Goal: Obtain resource: Download file/media

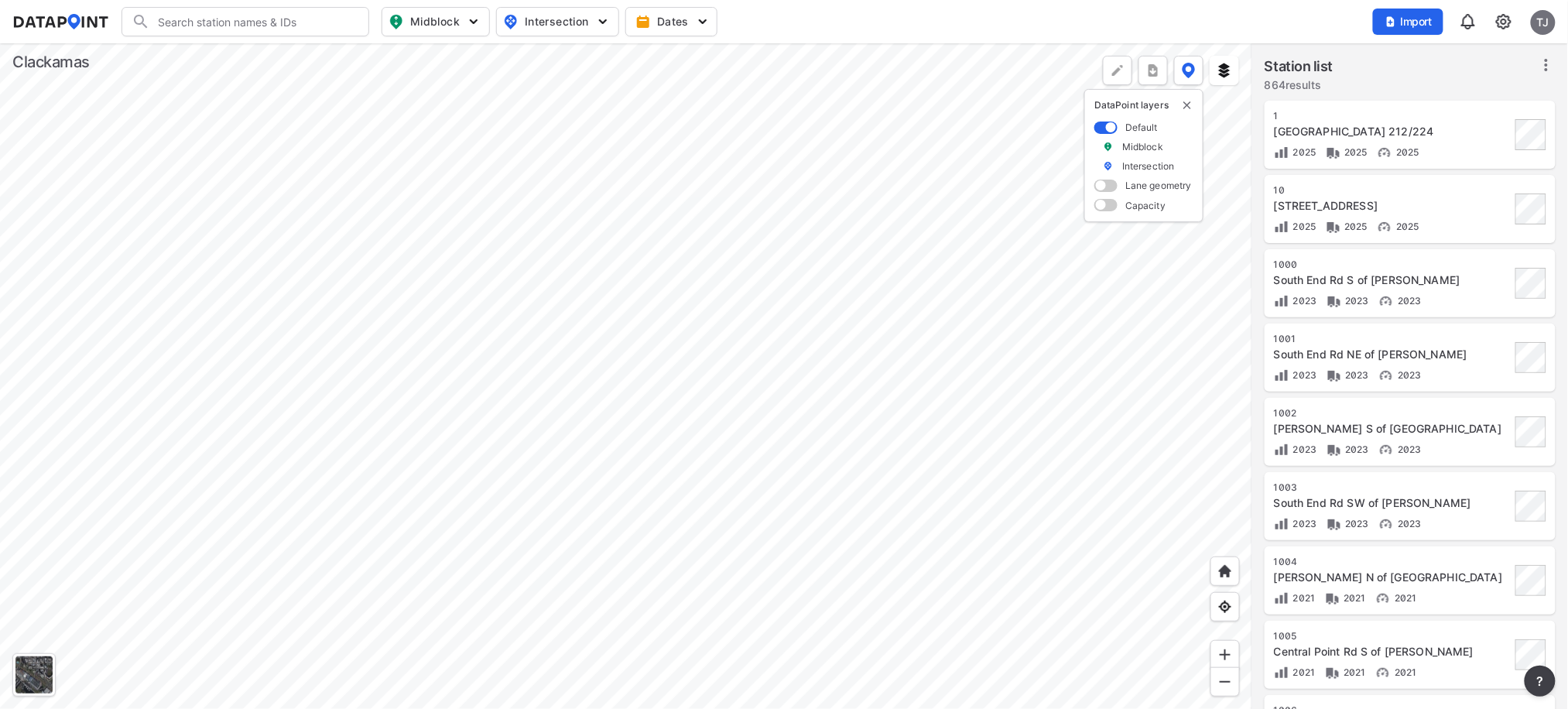
click at [604, 261] on div at bounding box center [626, 376] width 1252 height 666
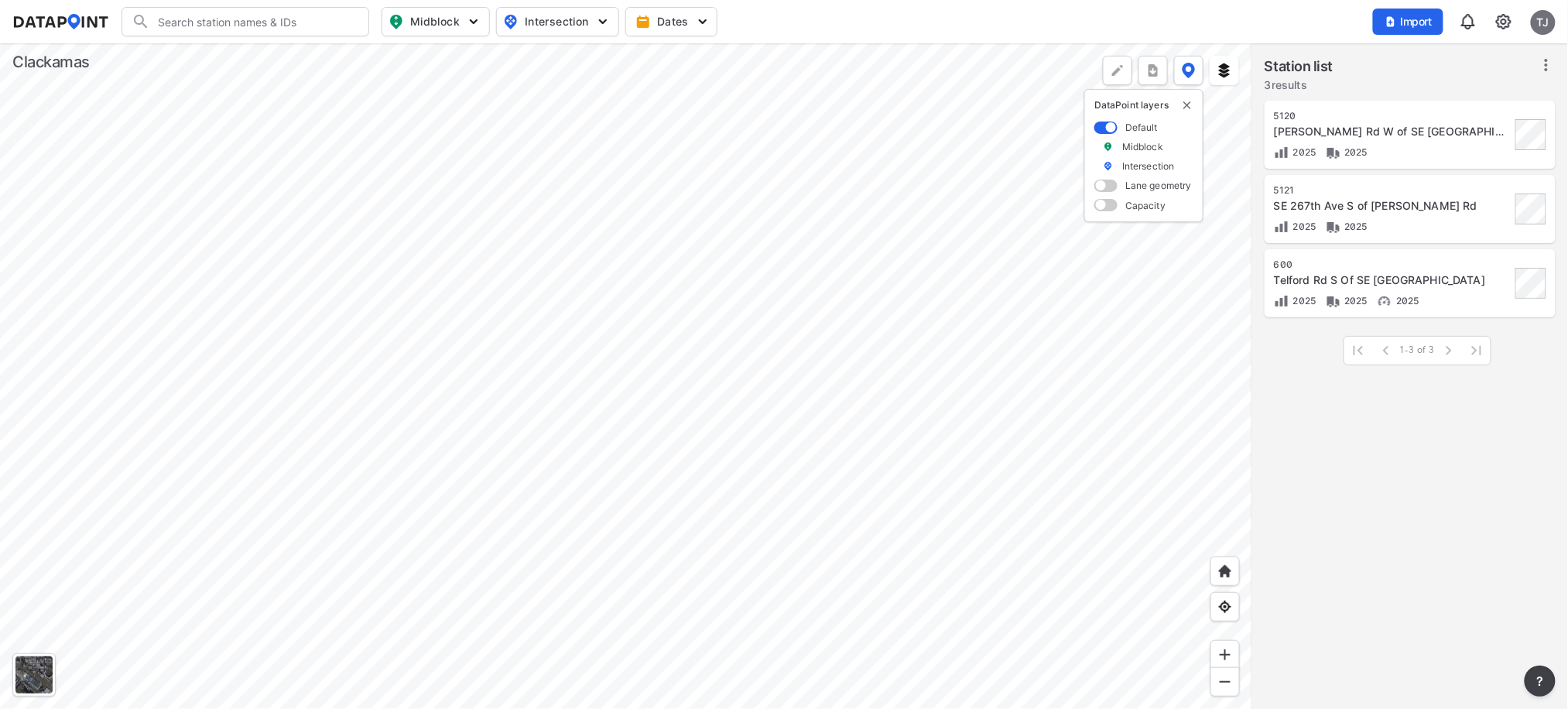
click at [478, 80] on div at bounding box center [626, 376] width 1252 height 666
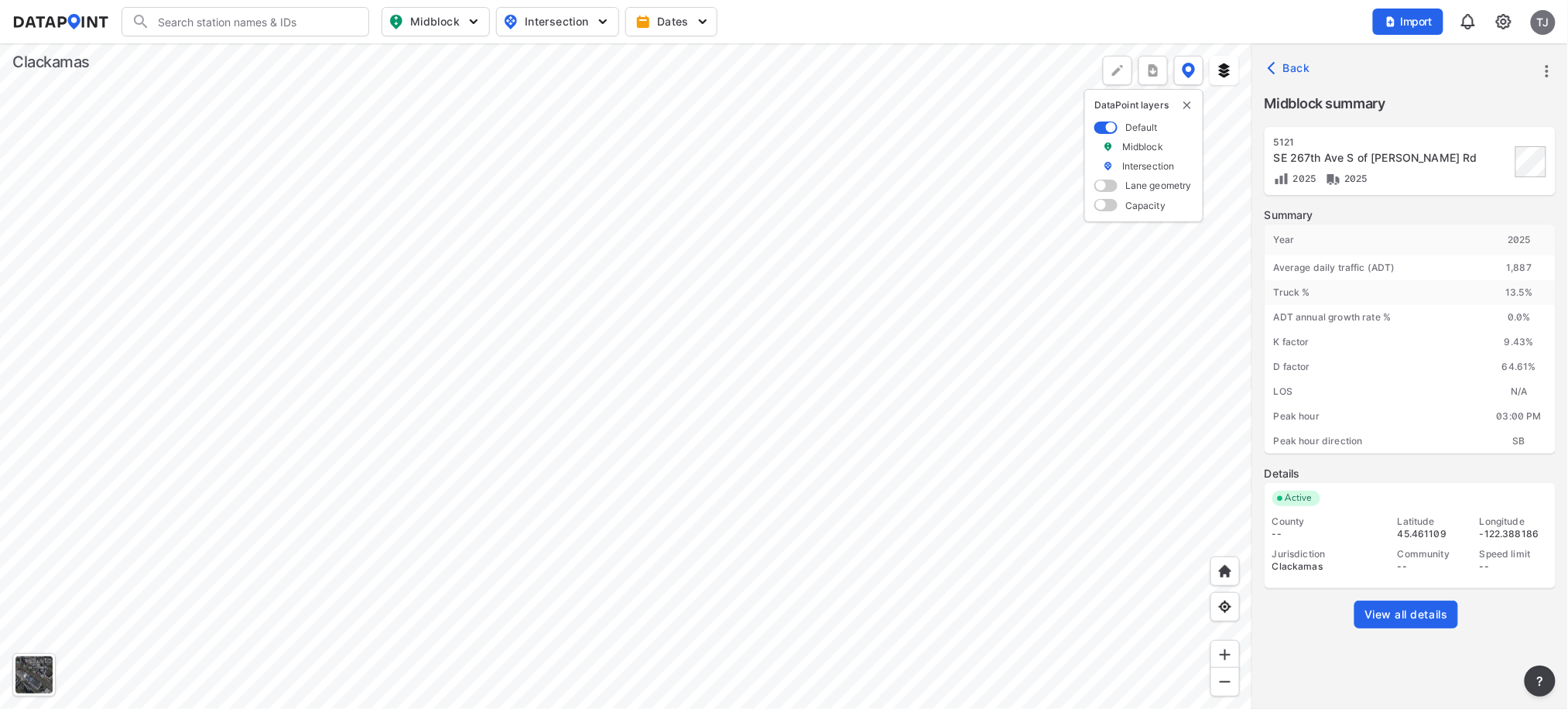
click at [1371, 632] on div "View all details" at bounding box center [1410, 626] width 291 height 52
click at [1372, 620] on span "View all details" at bounding box center [1405, 615] width 84 height 16
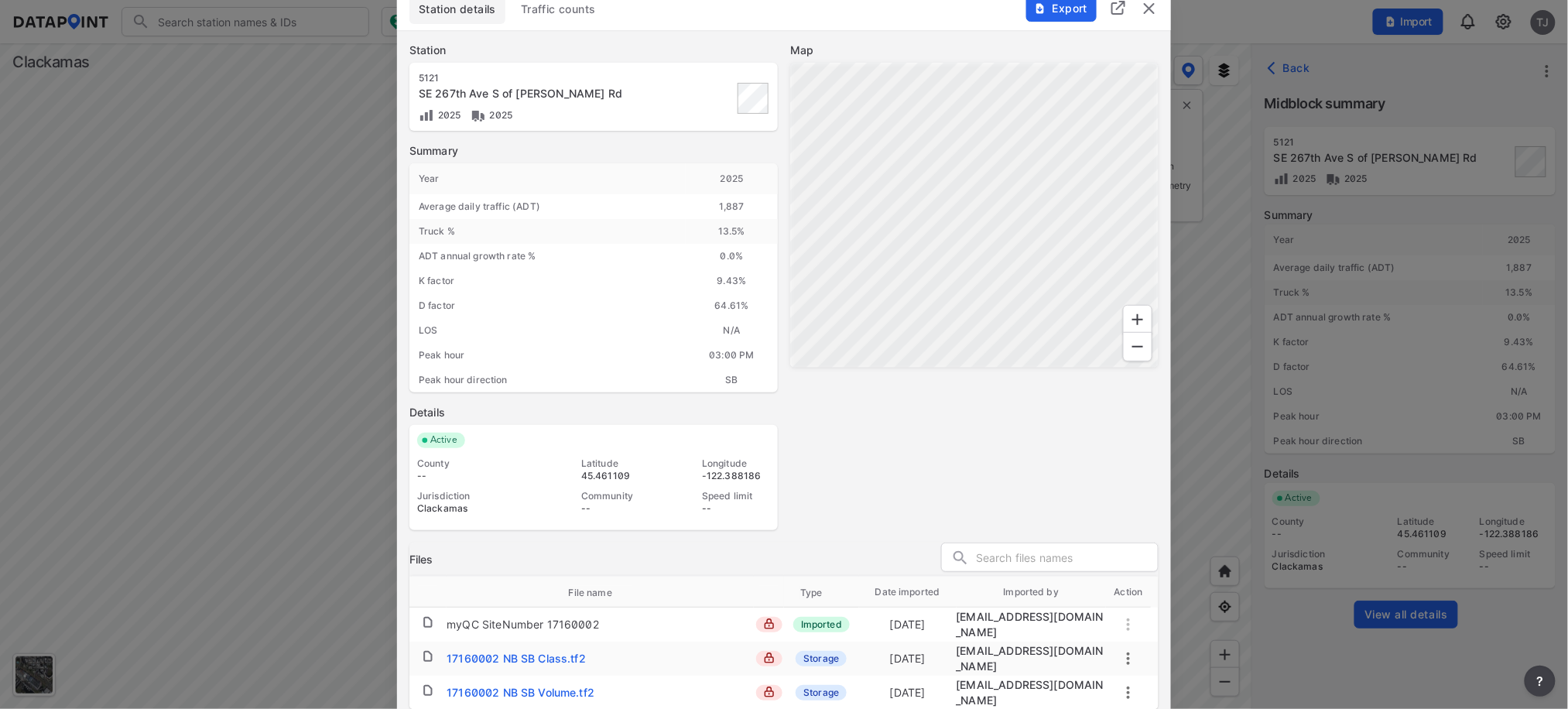
click at [1038, 11] on img "button" at bounding box center [1040, 9] width 12 height 12
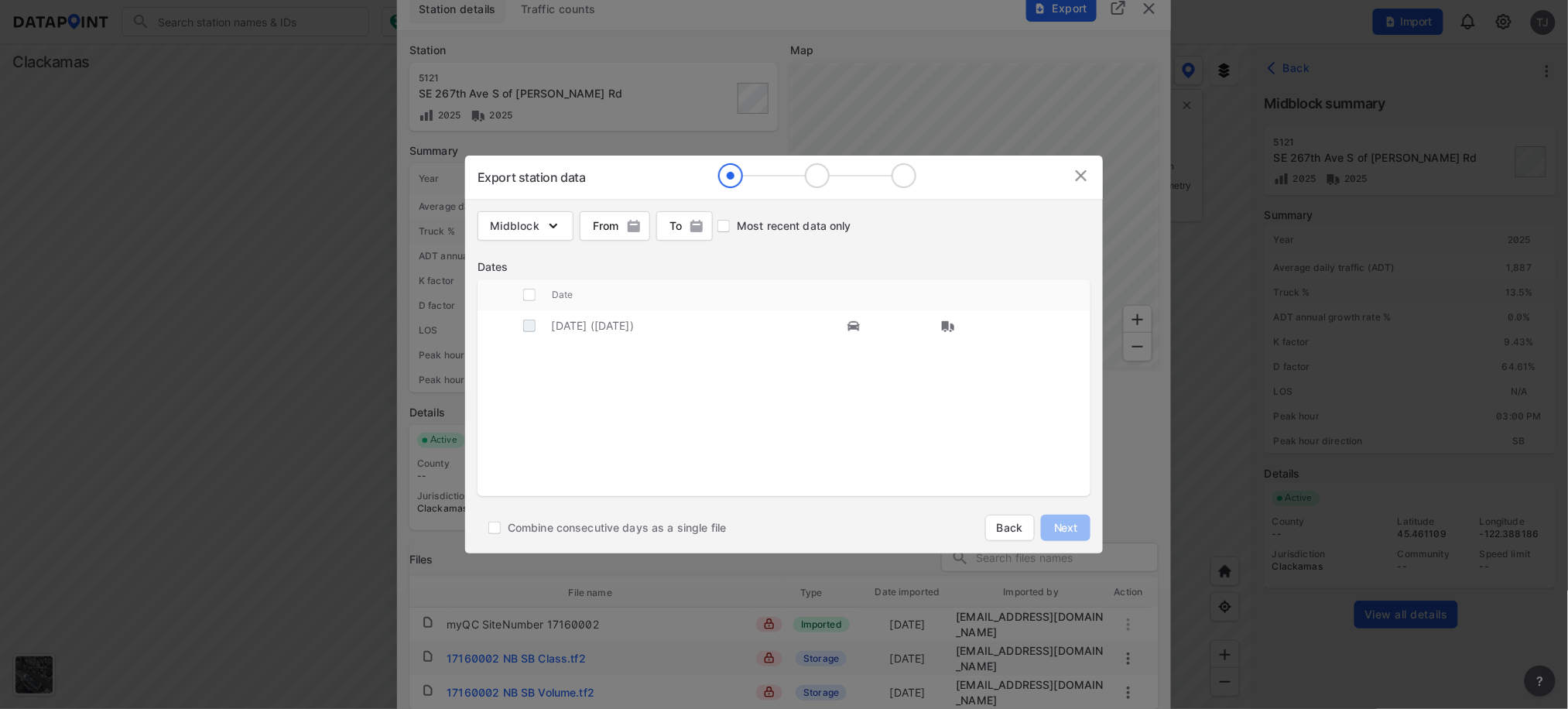
click at [526, 329] on input "decorative checkbox" at bounding box center [528, 325] width 29 height 29
checkbox input "true"
click at [1070, 527] on span "Next" at bounding box center [1065, 528] width 31 height 16
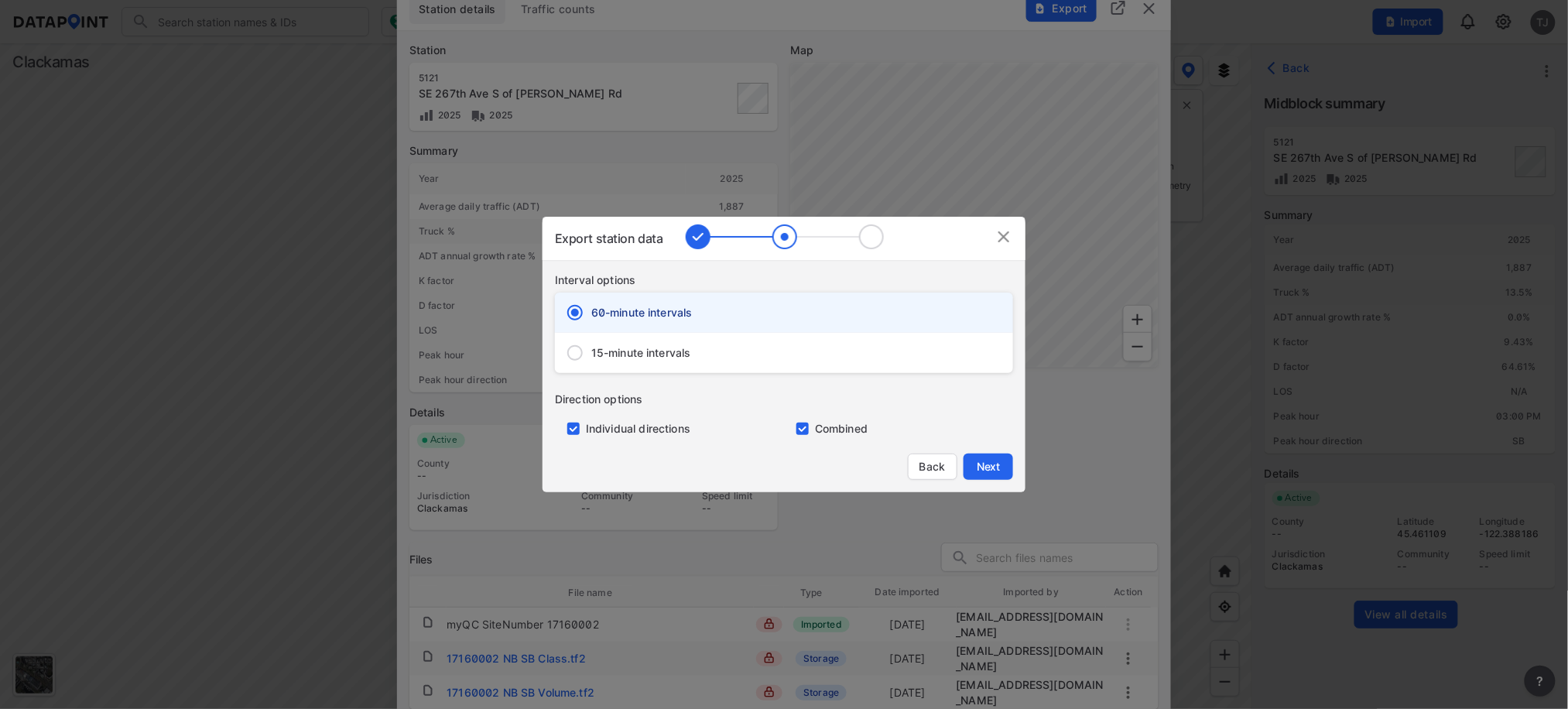
click at [800, 429] on input "primary checkbox" at bounding box center [799, 429] width 31 height 12
checkbox input "false"
click at [983, 471] on span "Next" at bounding box center [988, 467] width 31 height 16
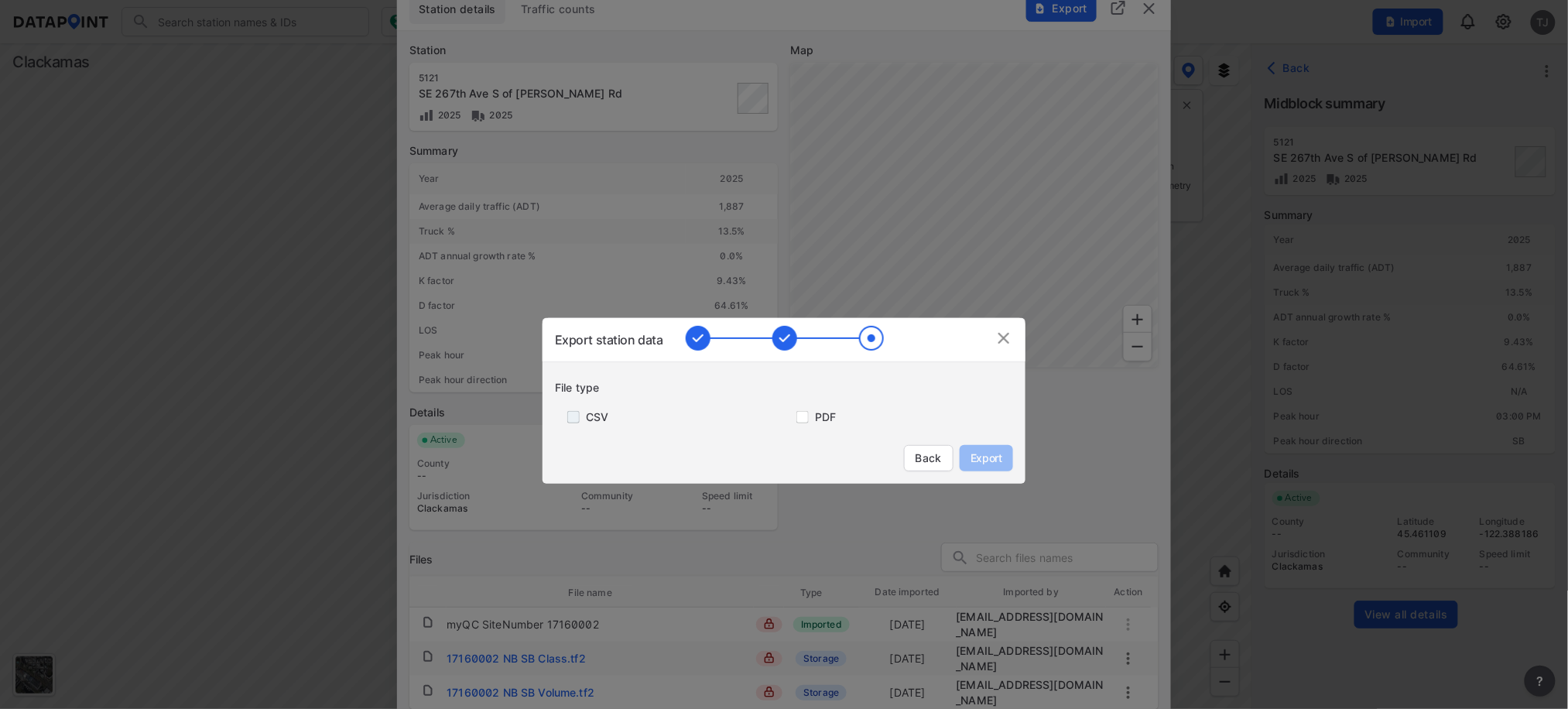
click at [573, 416] on input "primary checkbox" at bounding box center [570, 417] width 31 height 12
checkbox input "true"
click at [985, 456] on span "Export" at bounding box center [986, 458] width 35 height 16
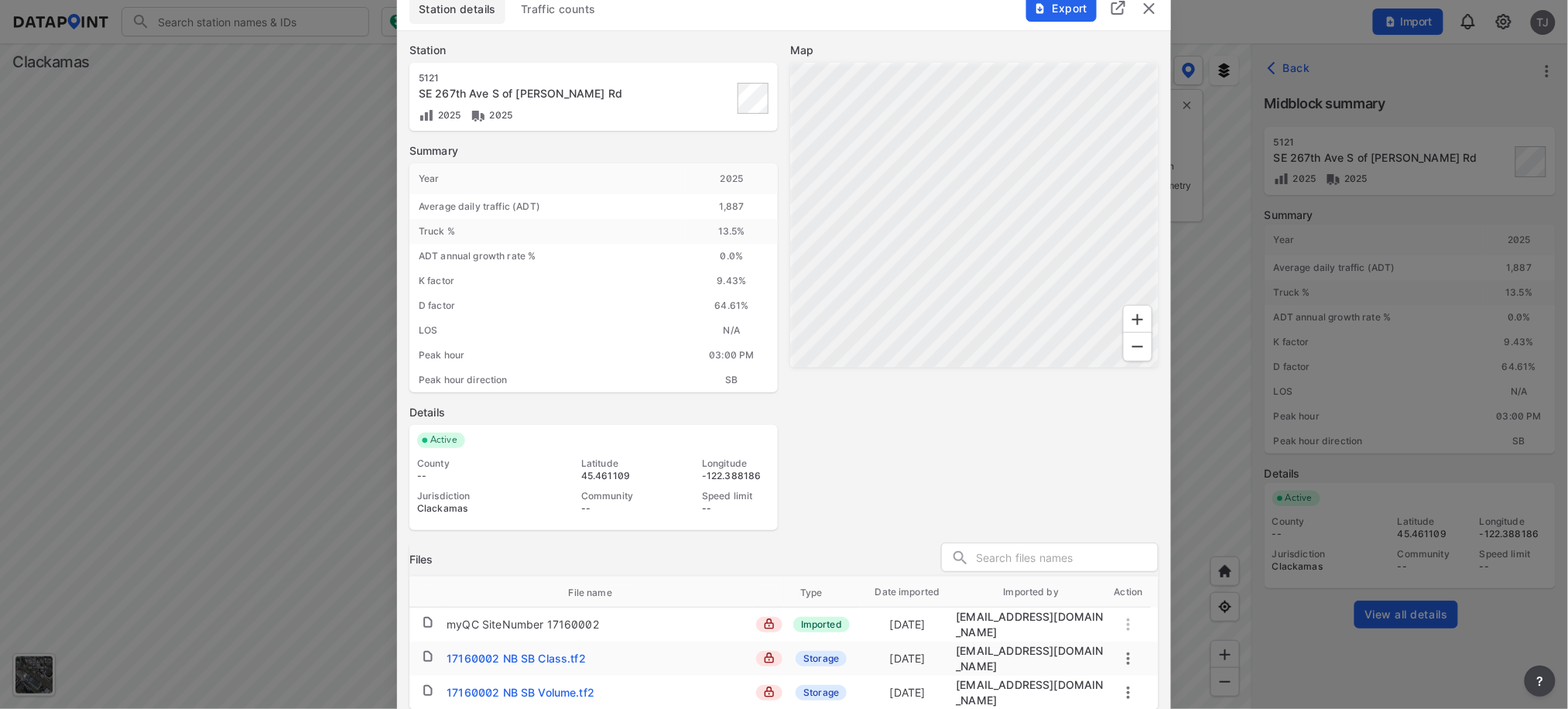
click at [1152, 10] on img "delete" at bounding box center [1149, 8] width 18 height 18
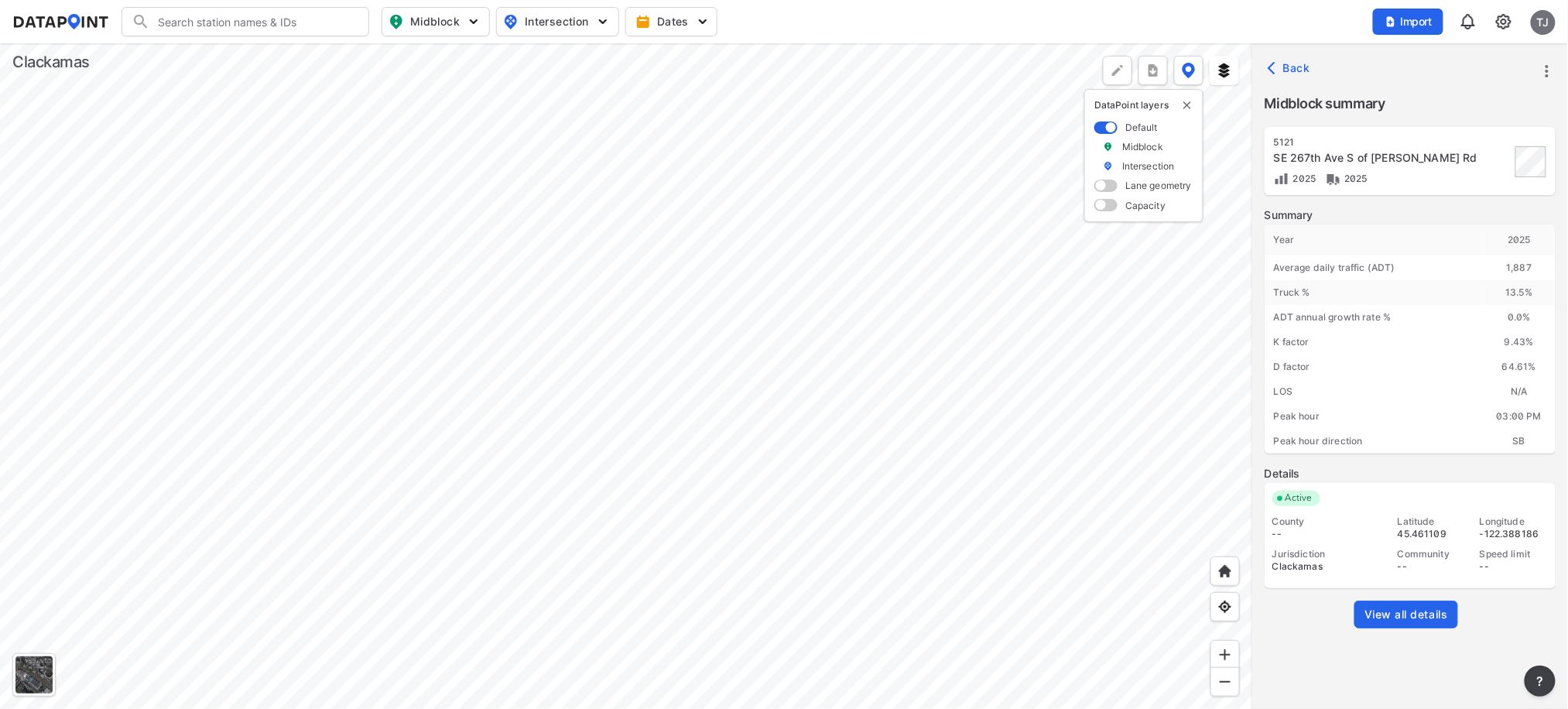
click at [530, 165] on div at bounding box center [626, 376] width 1252 height 666
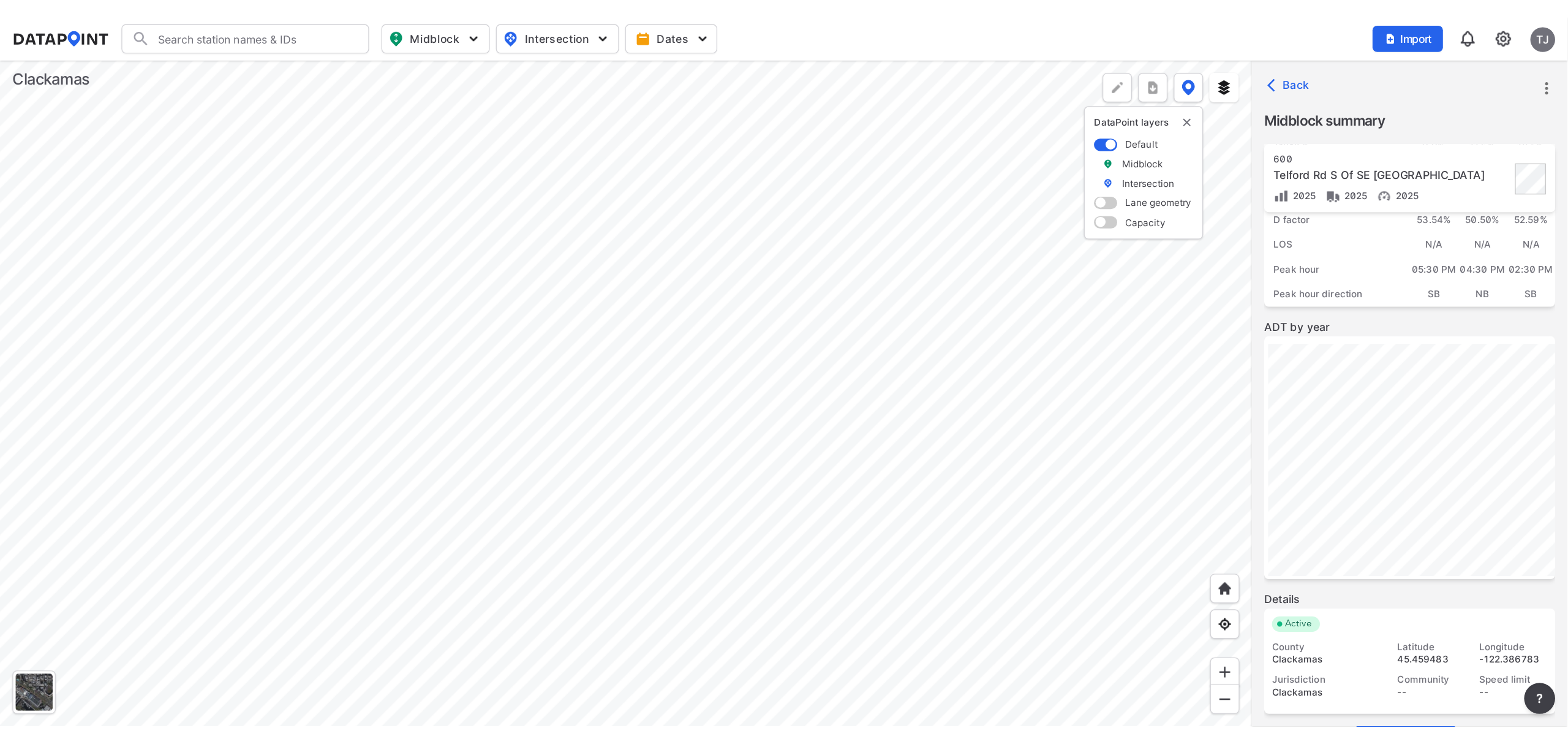
scroll to position [167, 0]
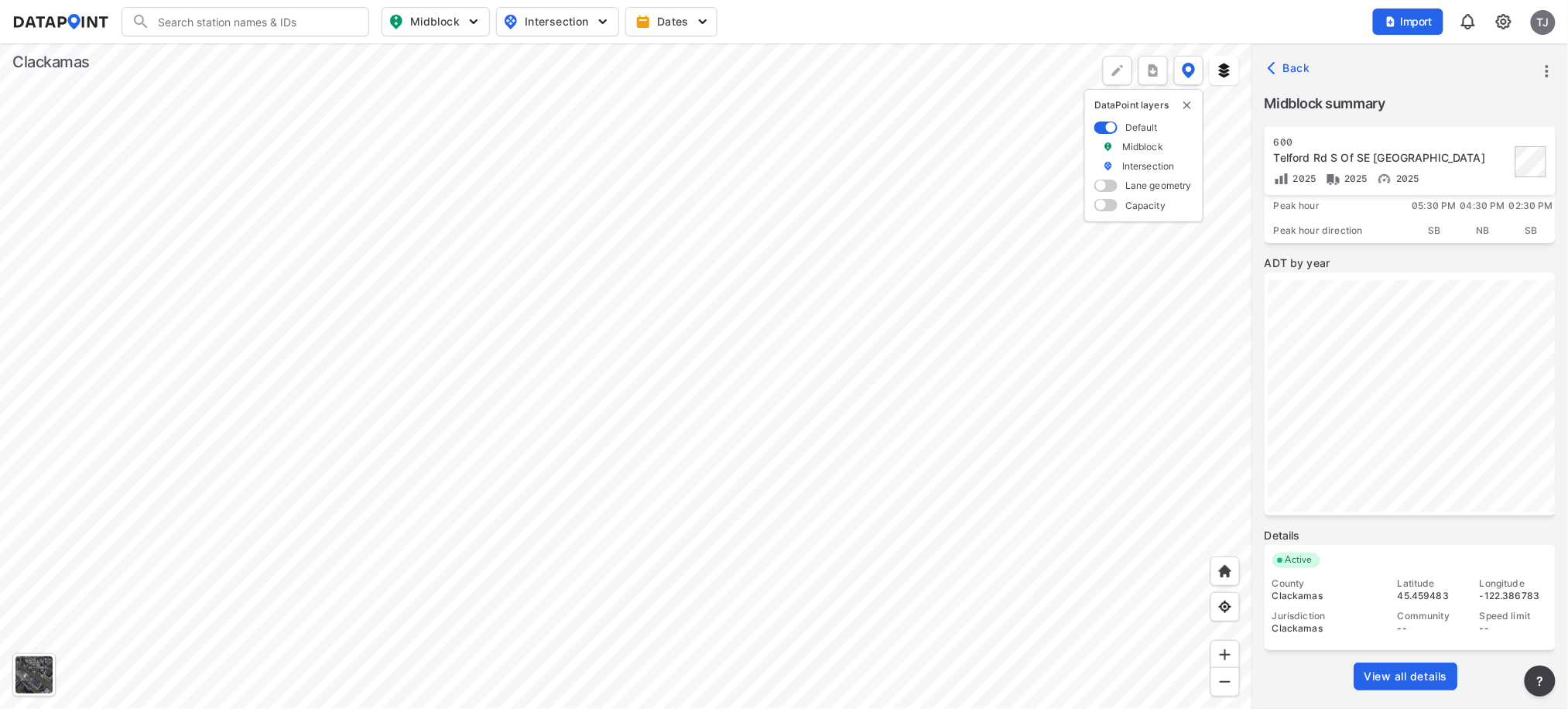
click at [1396, 675] on span "View all details" at bounding box center [1405, 676] width 84 height 16
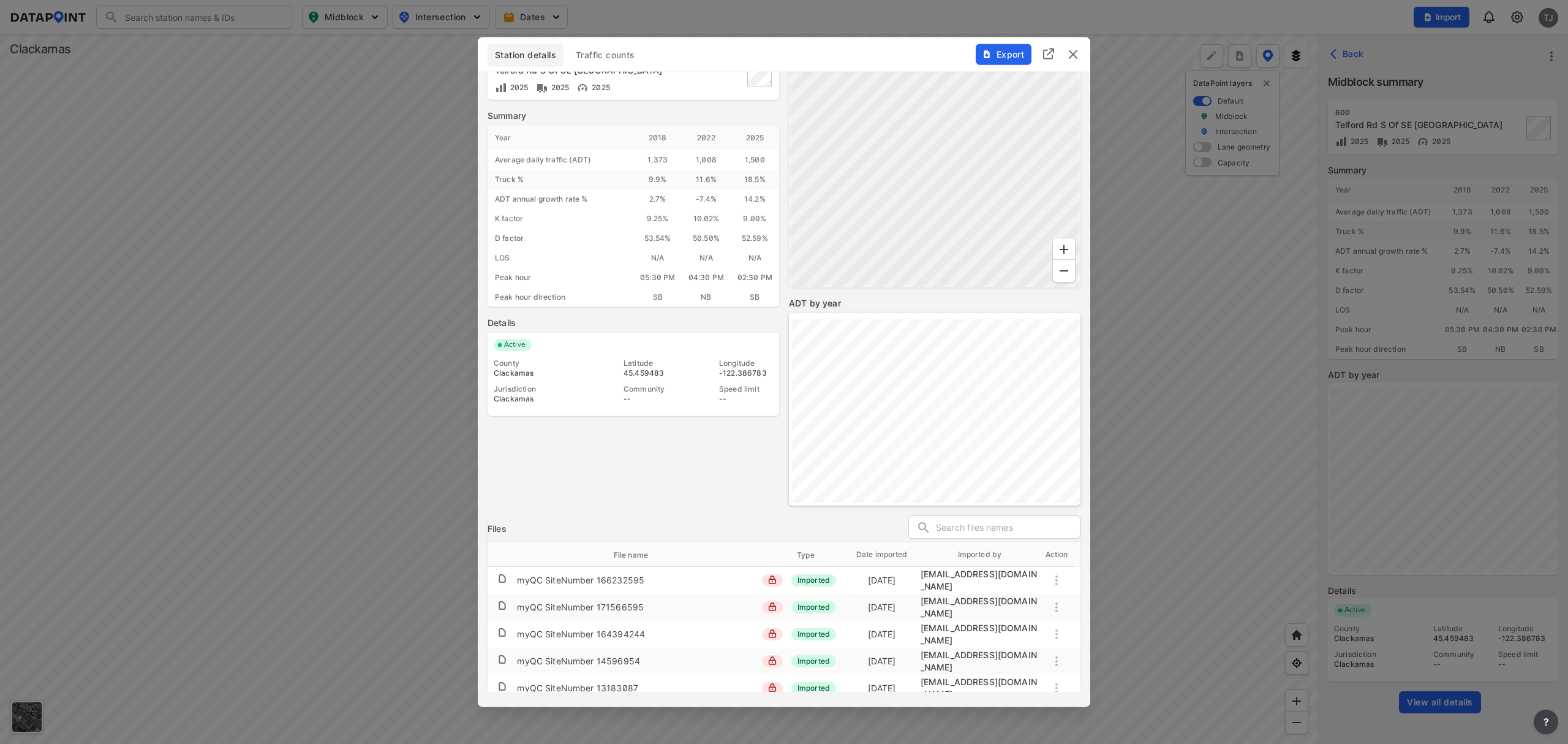
scroll to position [76, 0]
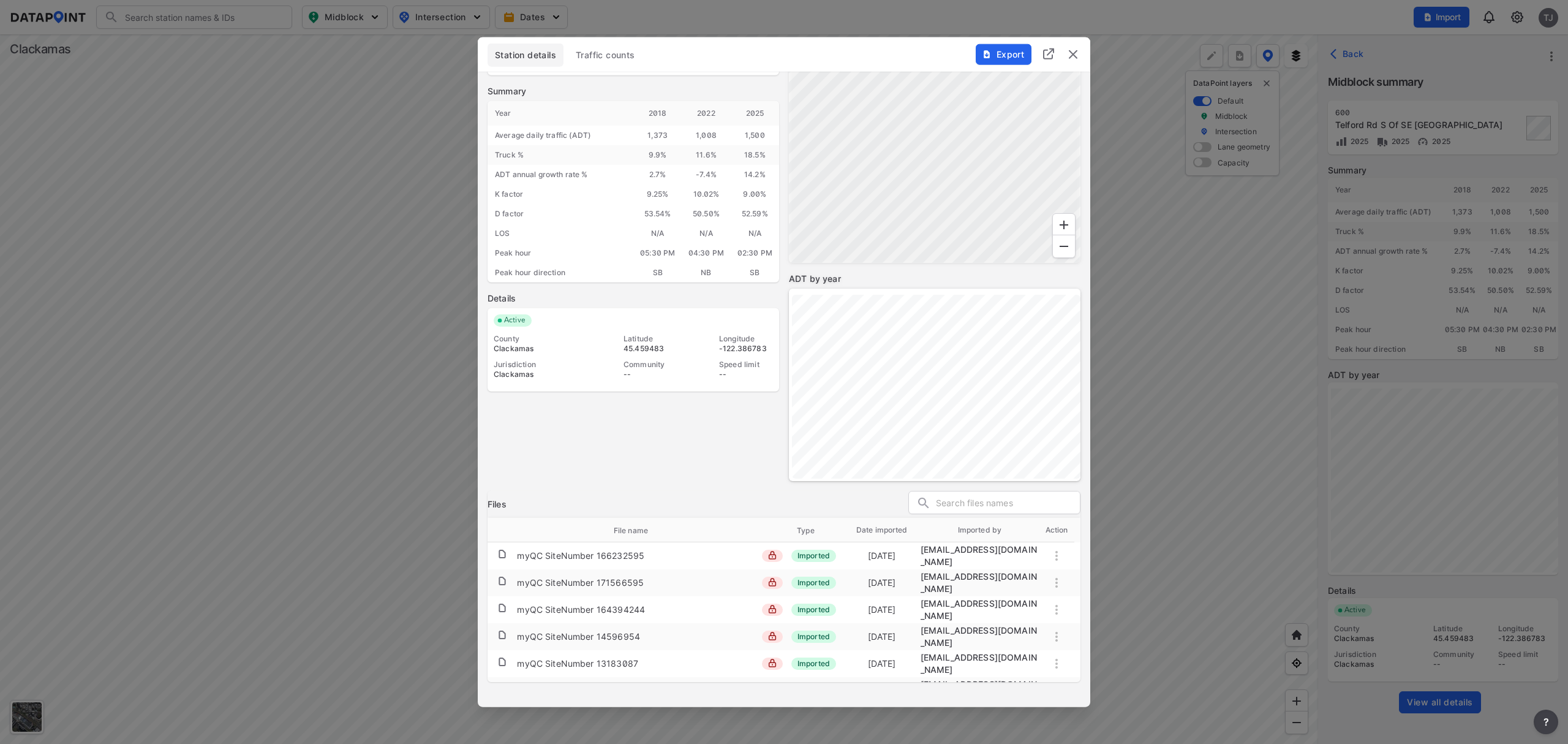
click at [604, 47] on button "Traffic counts" at bounding box center [606, 54] width 74 height 23
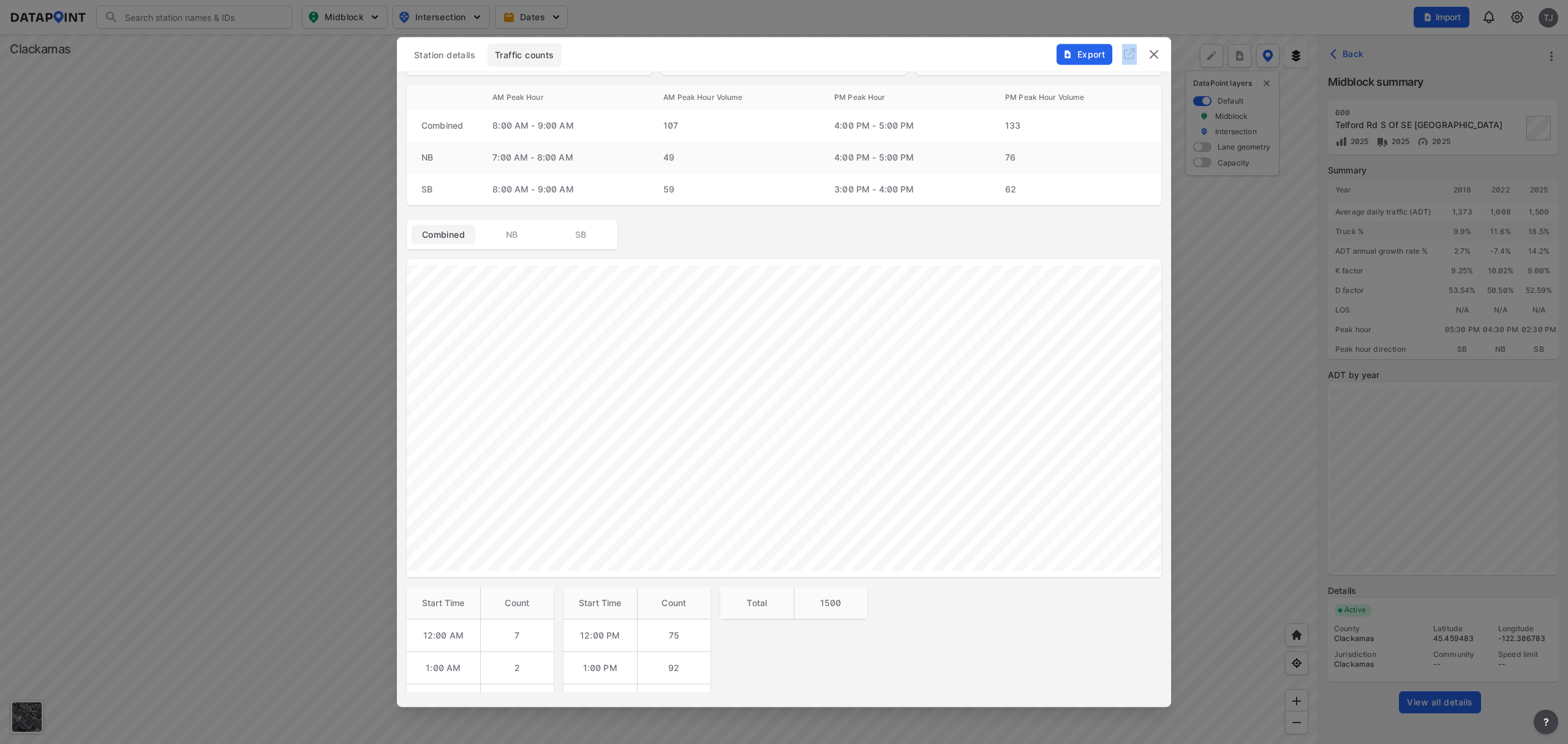
drag, startPoint x: 685, startPoint y: 54, endPoint x: 647, endPoint y: 34, distance: 42.9
click at [647, 34] on div "Station details Traffic counts Export Station [STREET_ADDRESS] 2025 Count date …" at bounding box center [784, 372] width 1568 height 744
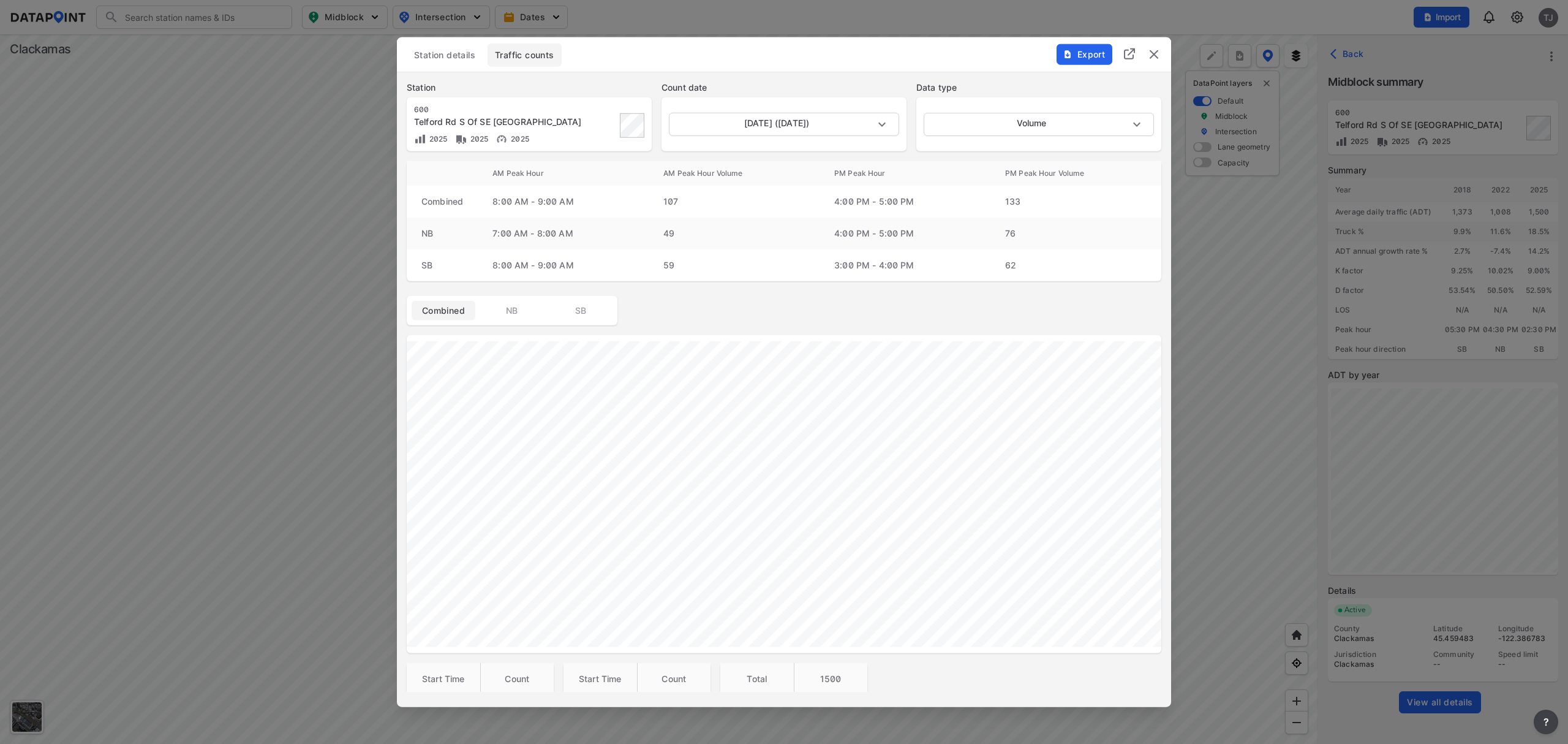
click at [1165, 52] on div "Export" at bounding box center [1109, 48] width 124 height 21
click at [1161, 52] on div "Export" at bounding box center [1109, 48] width 124 height 21
click at [1156, 52] on img "delete" at bounding box center [1153, 54] width 15 height 15
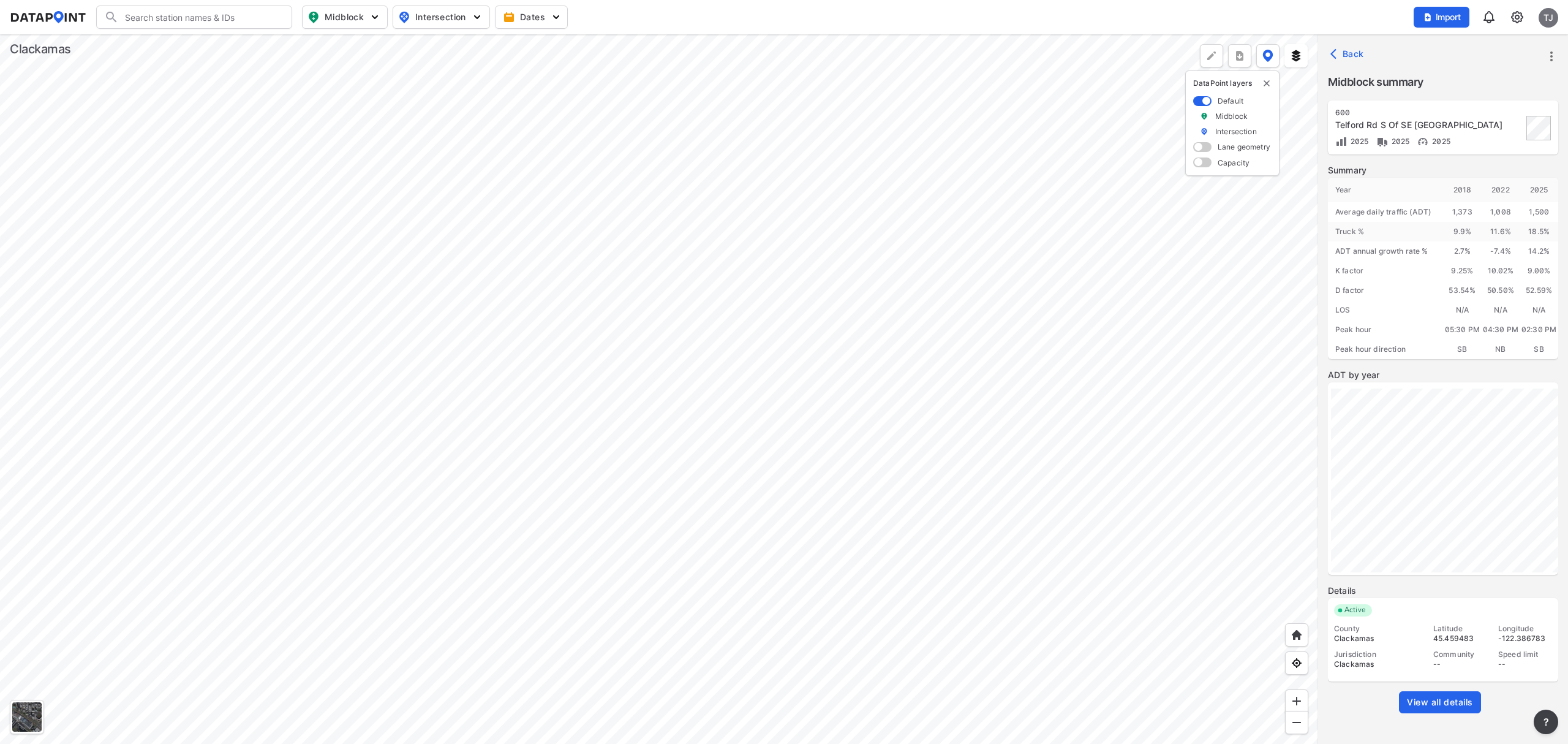
click at [1240, 561] on span "View all details" at bounding box center [1440, 702] width 66 height 13
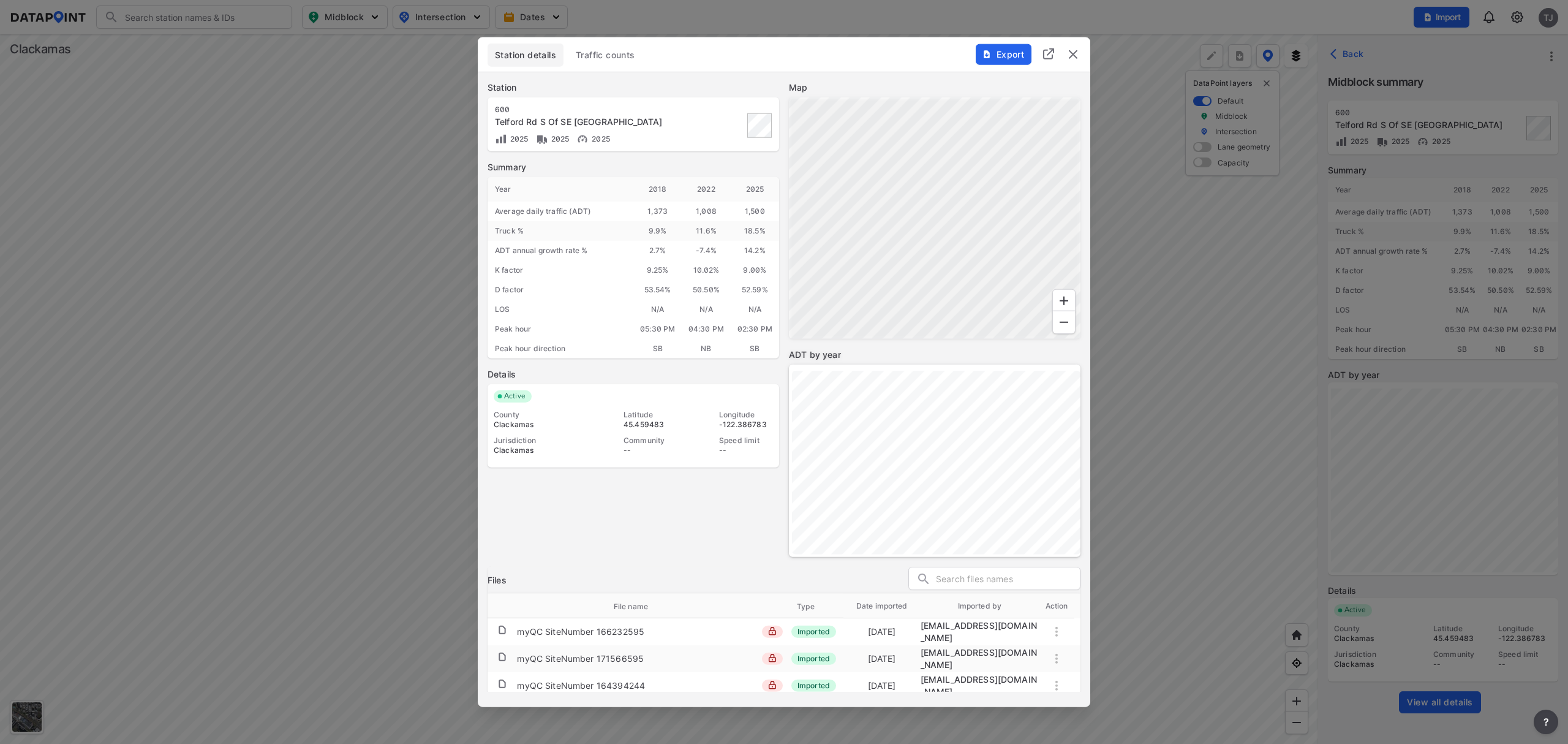
click at [594, 58] on span "Traffic counts" at bounding box center [605, 55] width 59 height 13
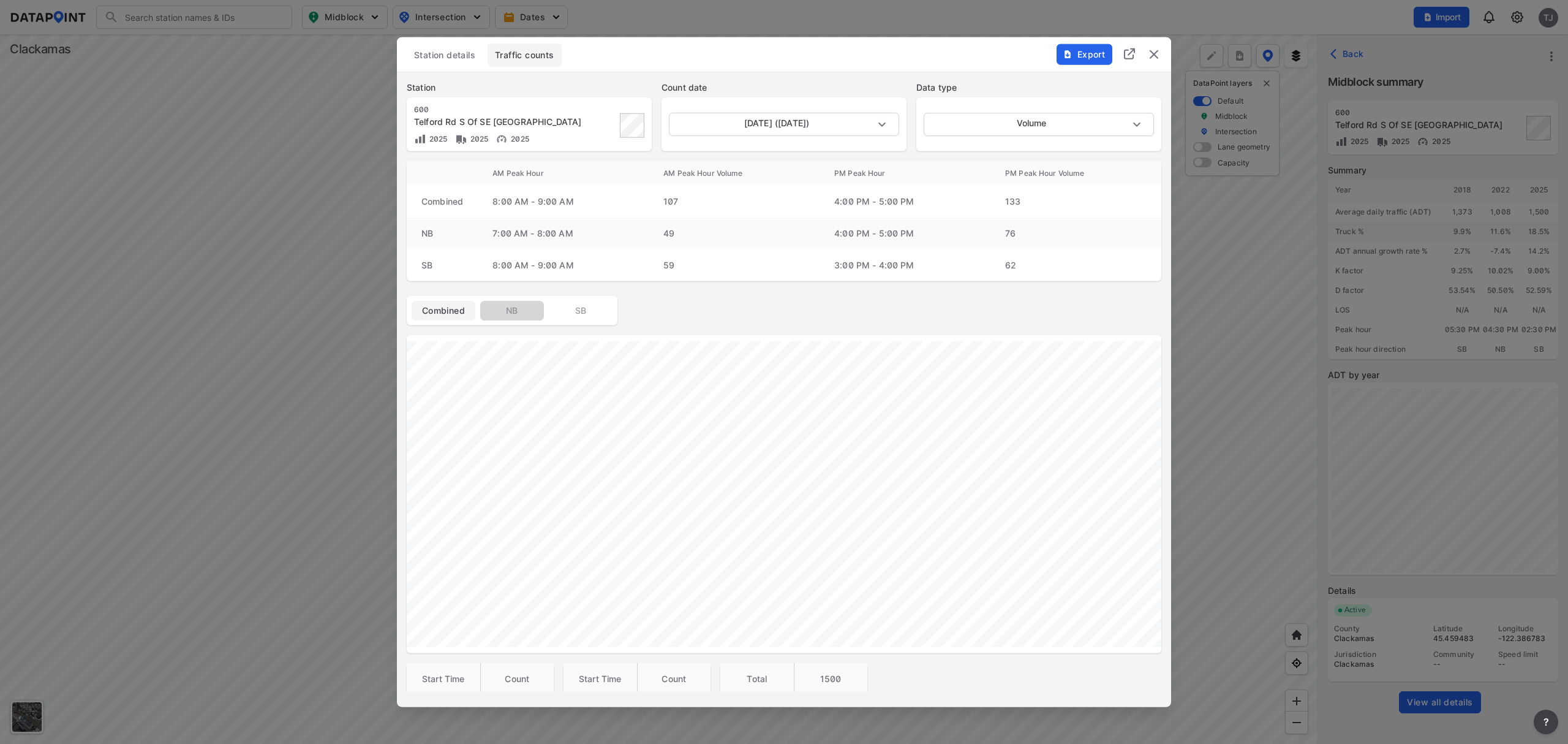
click at [509, 317] on button "NB" at bounding box center [512, 311] width 63 height 20
click at [1093, 58] on span "Export" at bounding box center [1084, 54] width 41 height 13
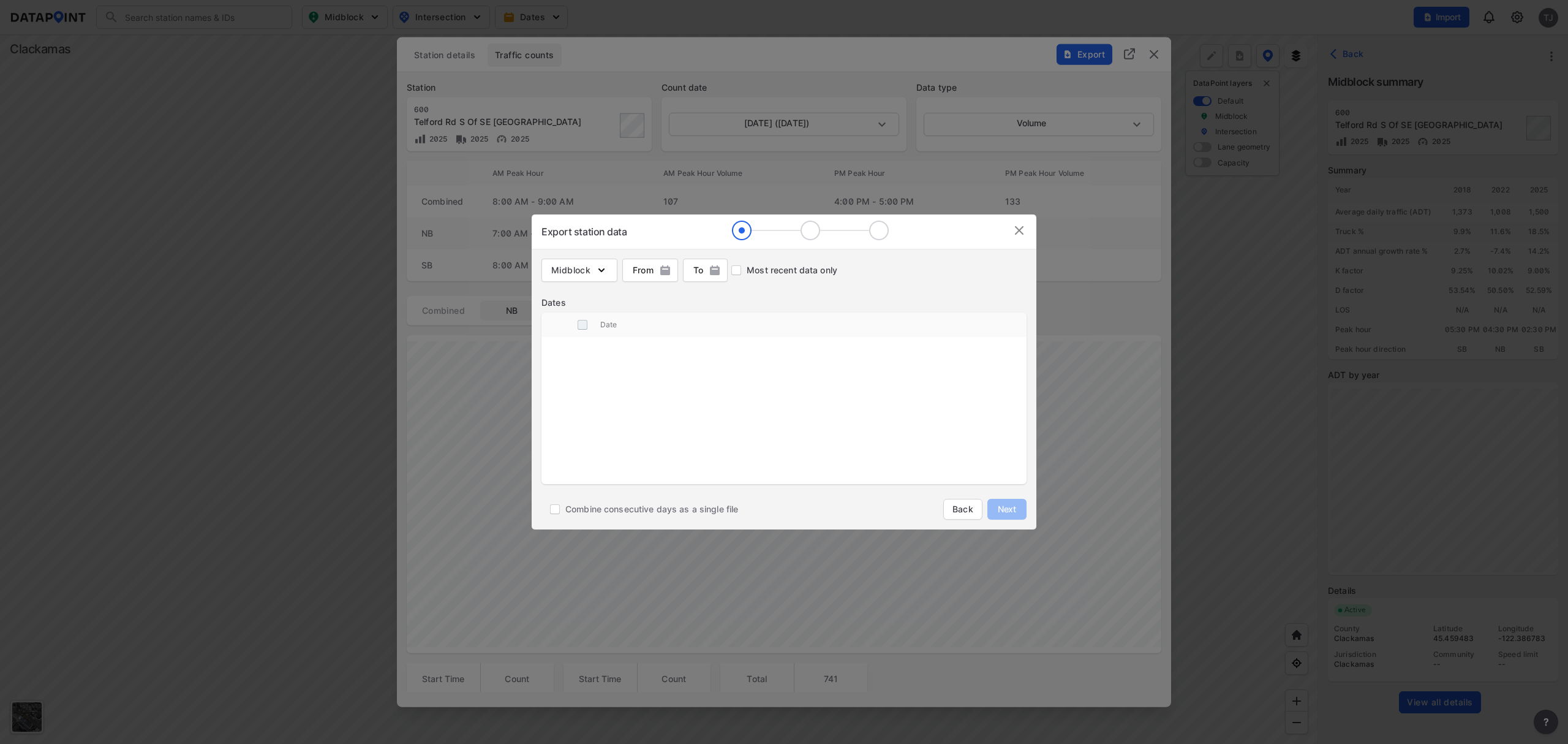
click at [579, 330] on input "decorative checkbox" at bounding box center [582, 324] width 23 height 23
checkbox input "true"
click at [650, 443] on tbody "customized table" at bounding box center [784, 413] width 485 height 153
click at [554, 515] on input "Combine consecutive days as a single file" at bounding box center [555, 509] width 21 height 21
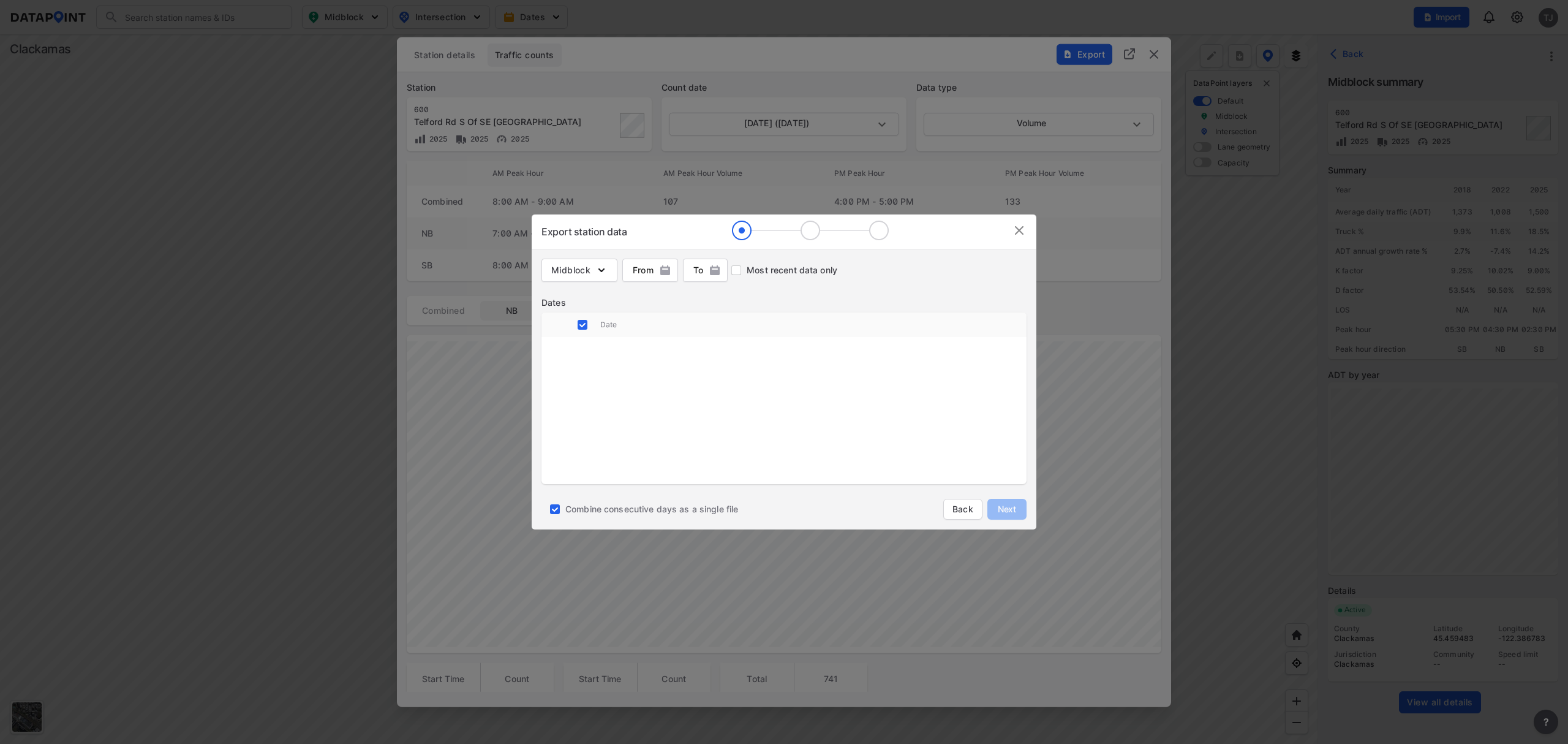
checkbox input "false"
click at [582, 328] on input "decorative checkbox" at bounding box center [582, 324] width 23 height 23
checkbox input "false"
click at [1022, 236] on img at bounding box center [1019, 230] width 15 height 15
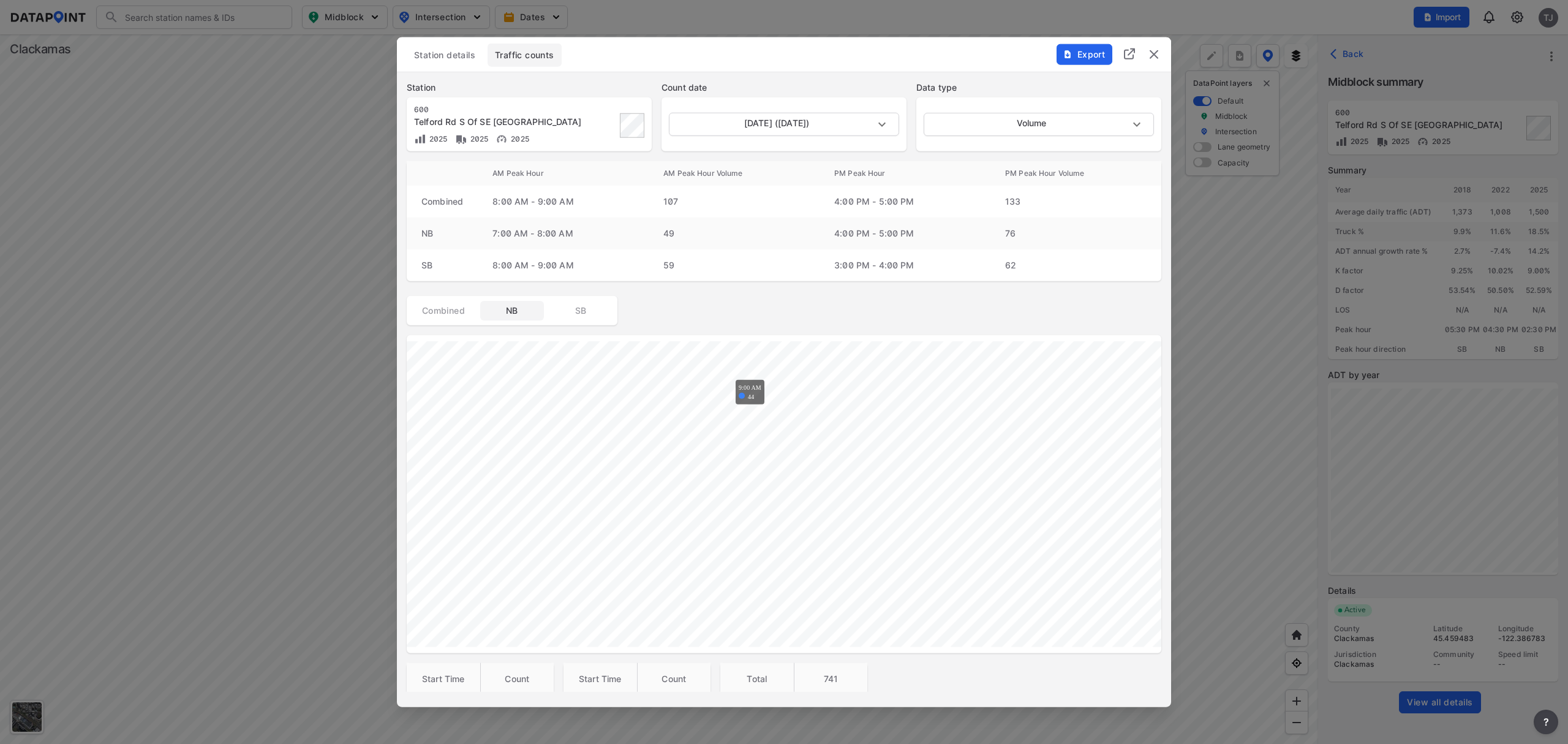
scroll to position [398, 0]
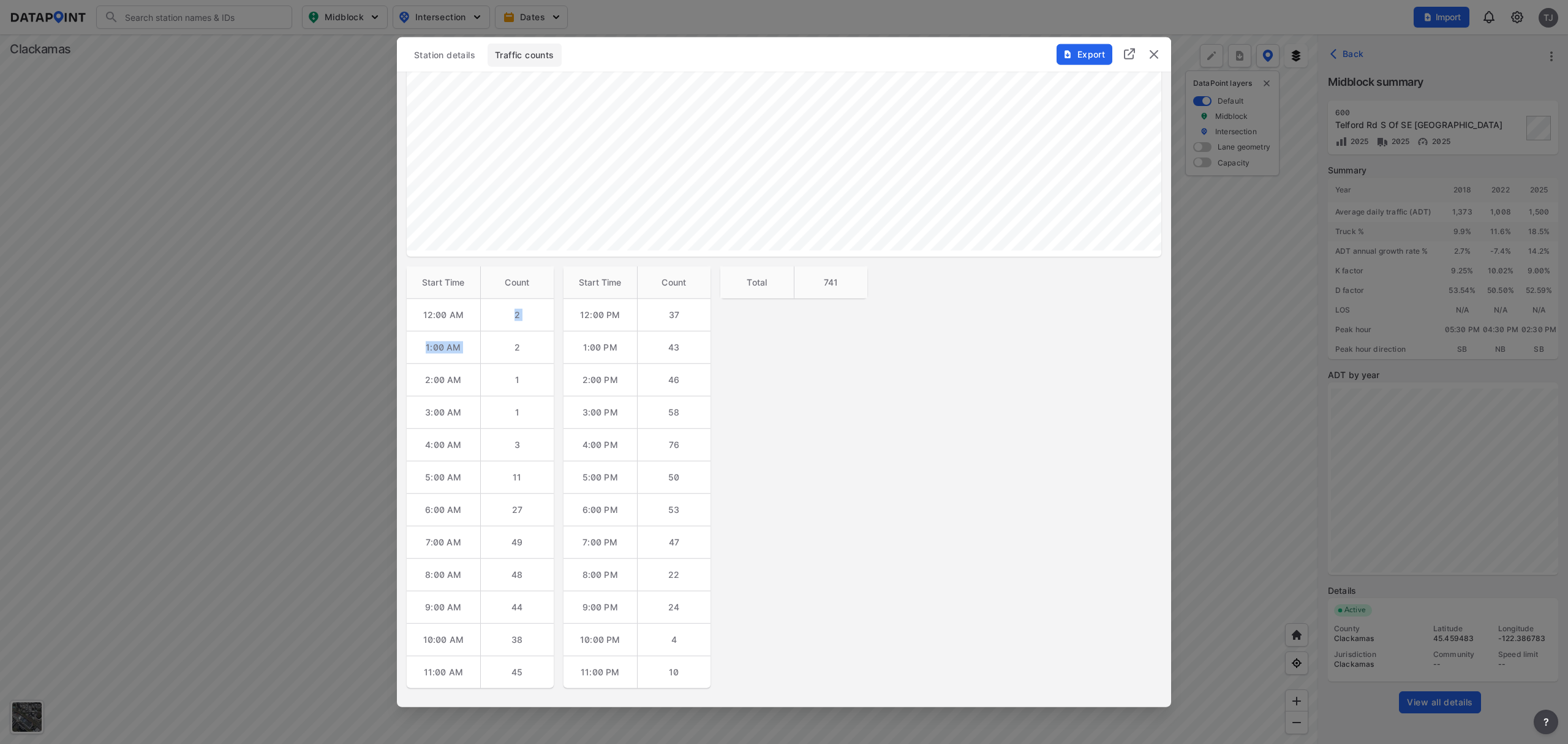
drag, startPoint x: 498, startPoint y: 312, endPoint x: 507, endPoint y: 338, distance: 27.5
click at [507, 338] on tbody "12:00 AM 2 1:00 AM 2 2:00 AM 1 3:00 AM 1 4:00 AM 3 5:00 AM 11 6:00 AM 27 7:00 A…" at bounding box center [480, 493] width 147 height 390
click at [507, 324] on td "2" at bounding box center [516, 314] width 73 height 33
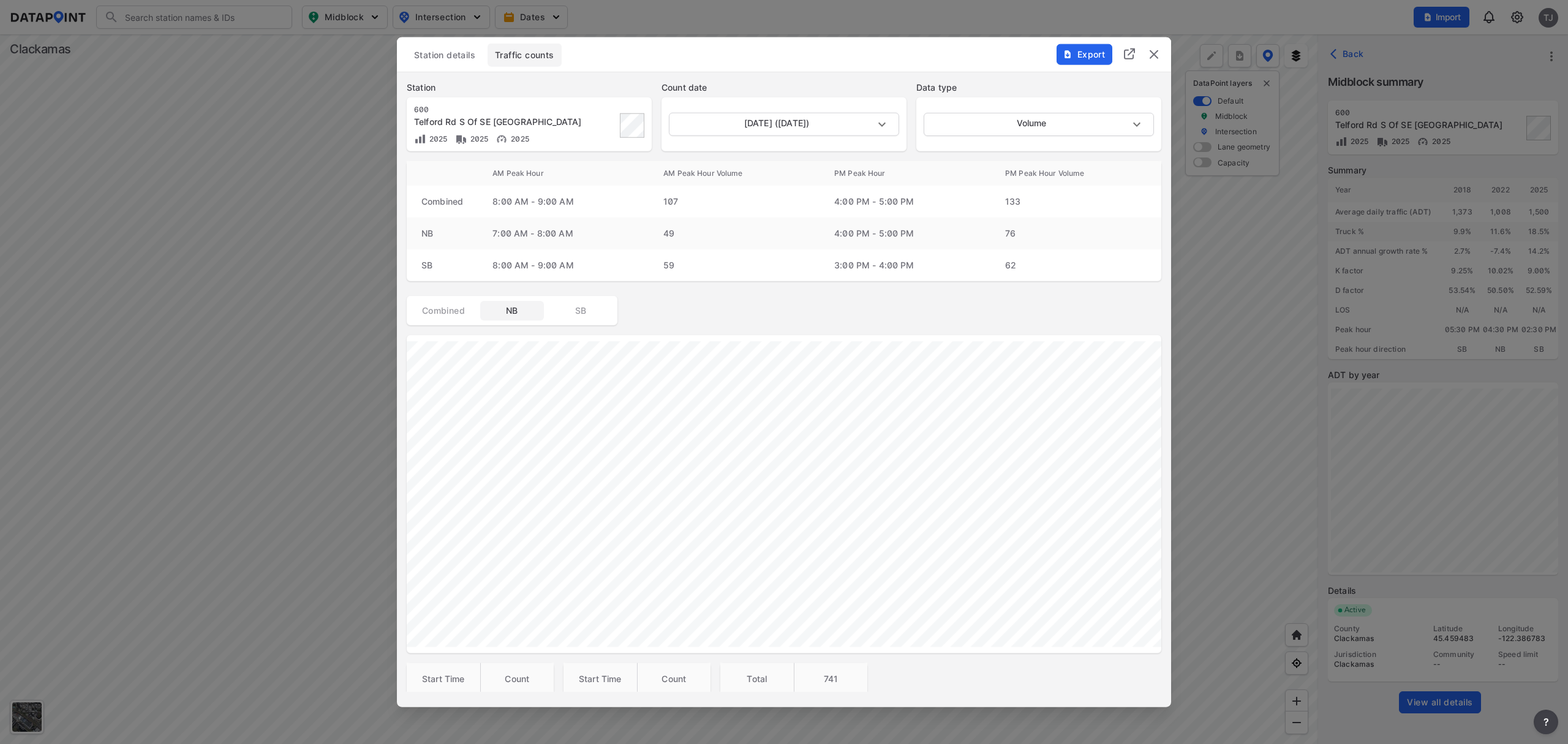
click at [593, 311] on span "SB" at bounding box center [581, 311] width 49 height 13
